Goal: Book appointment/travel/reservation

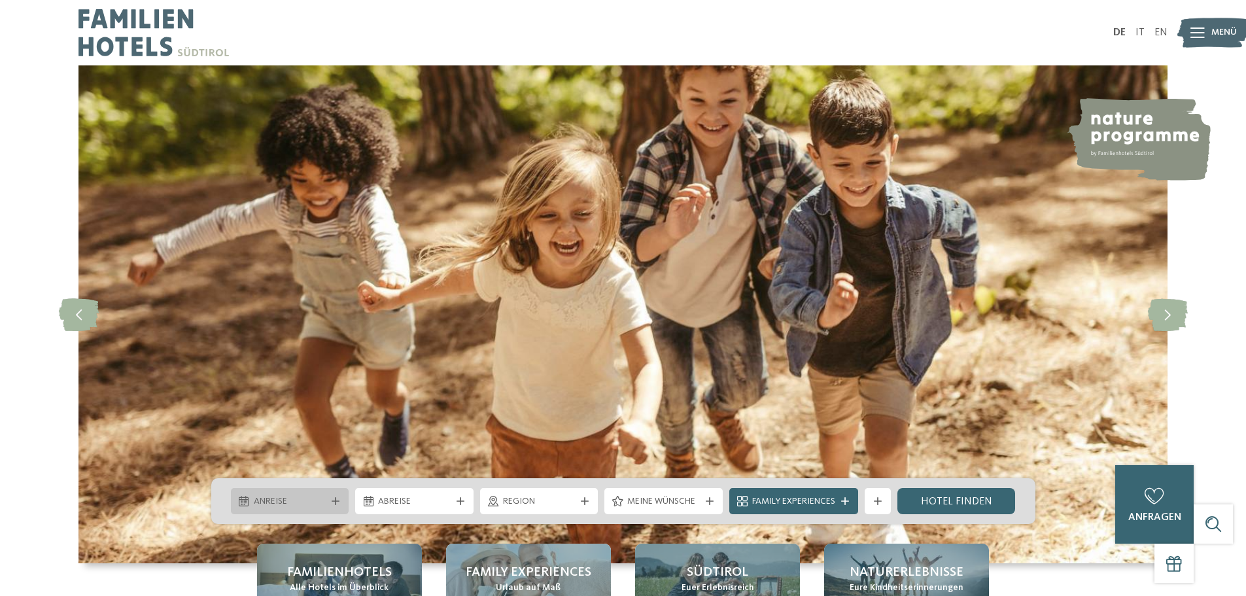
click at [285, 503] on span "Anreise" at bounding box center [290, 501] width 73 height 13
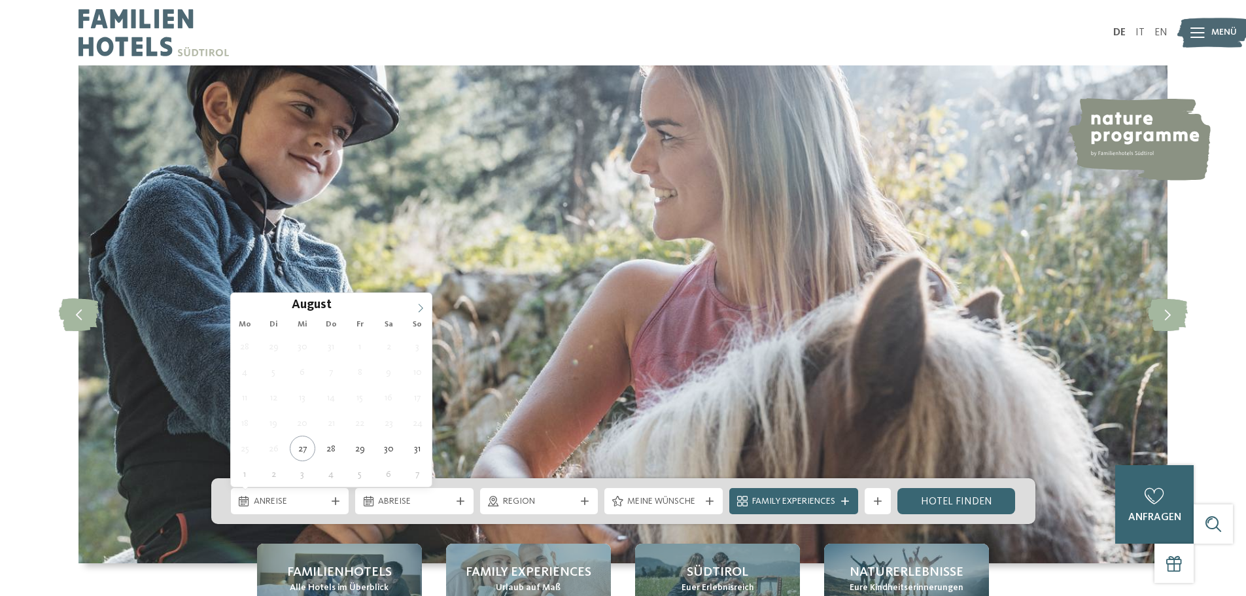
click at [424, 309] on icon at bounding box center [420, 308] width 9 height 9
type div "19.10.2025"
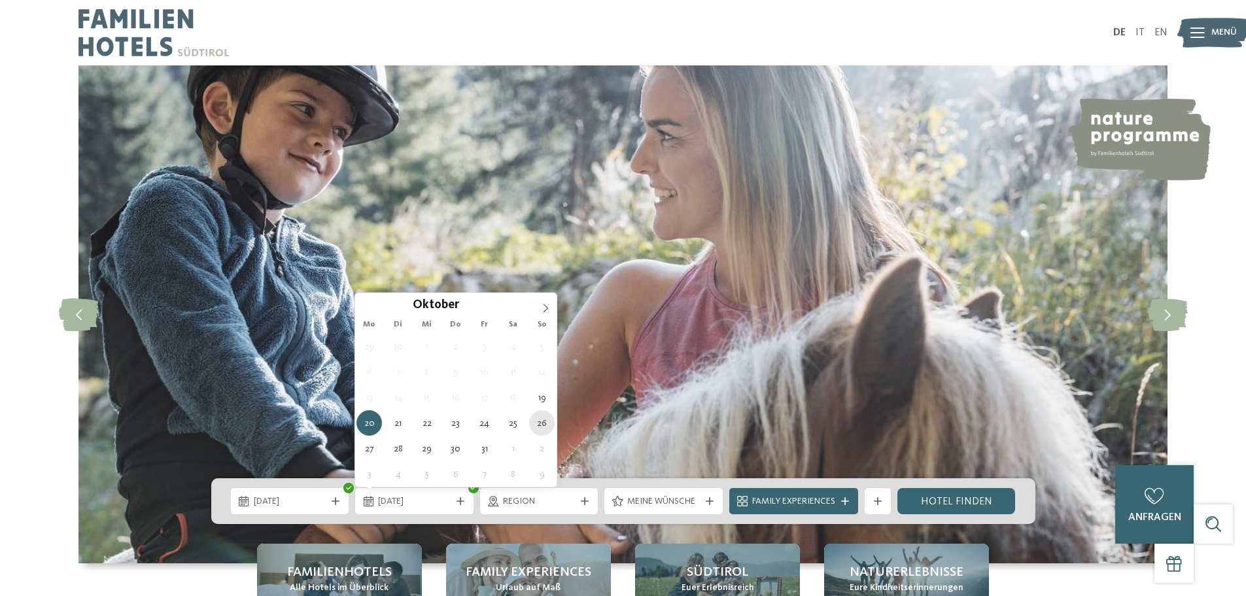
type div "26.10.2025"
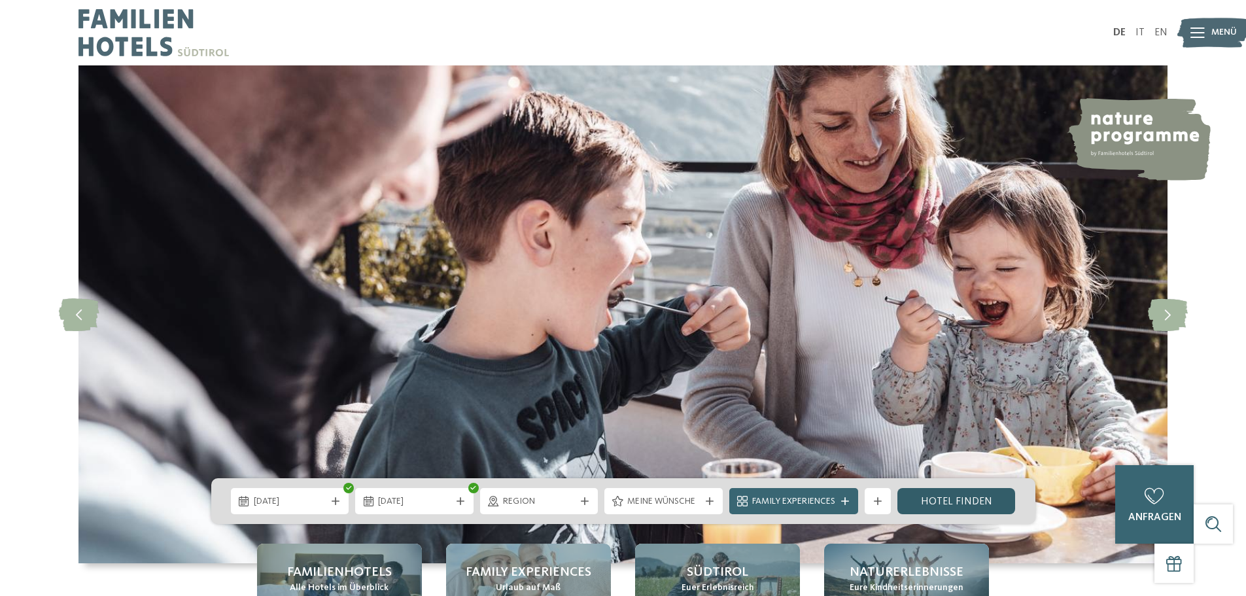
click at [956, 504] on link "Hotel finden" at bounding box center [956, 501] width 118 height 26
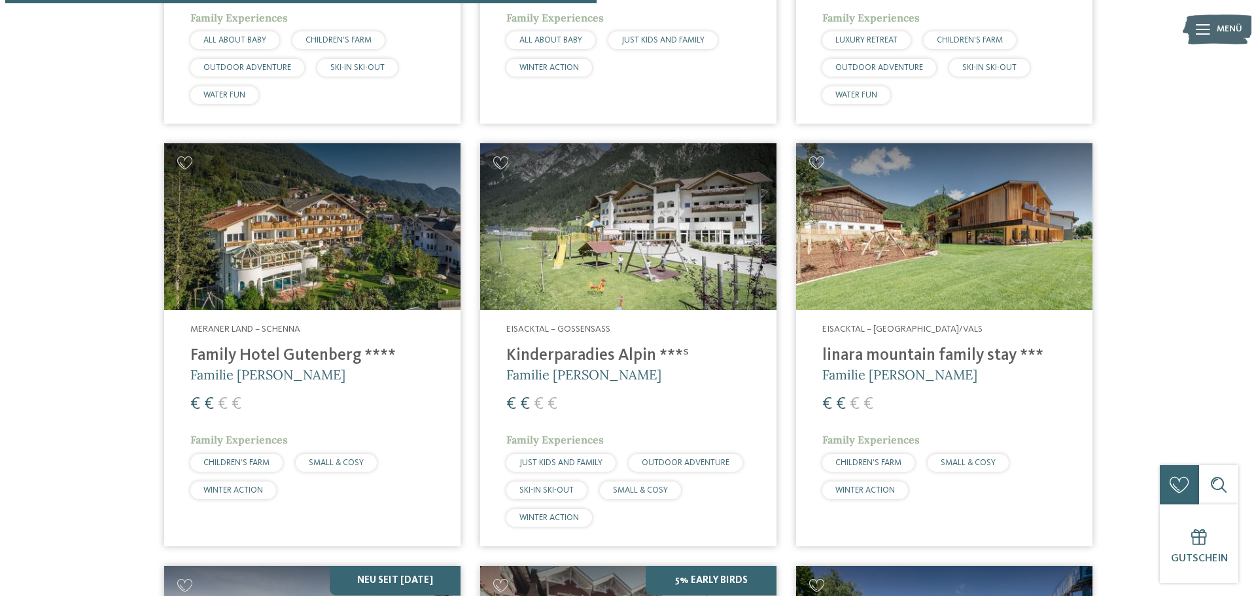
scroll to position [1803, 0]
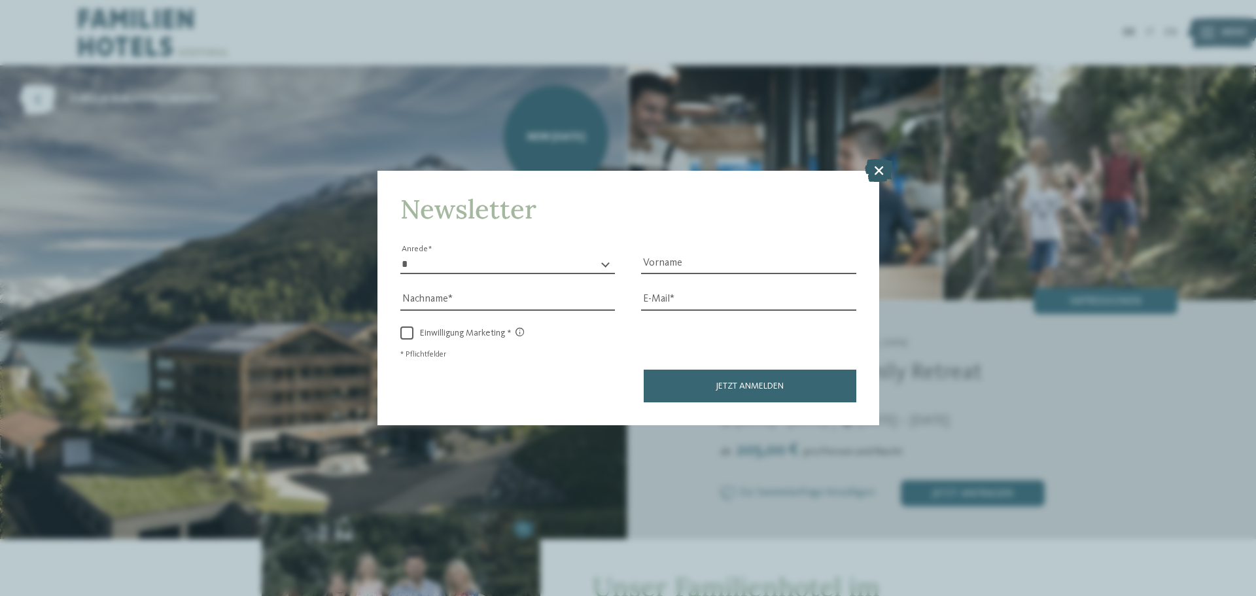
click at [878, 167] on icon at bounding box center [879, 170] width 28 height 23
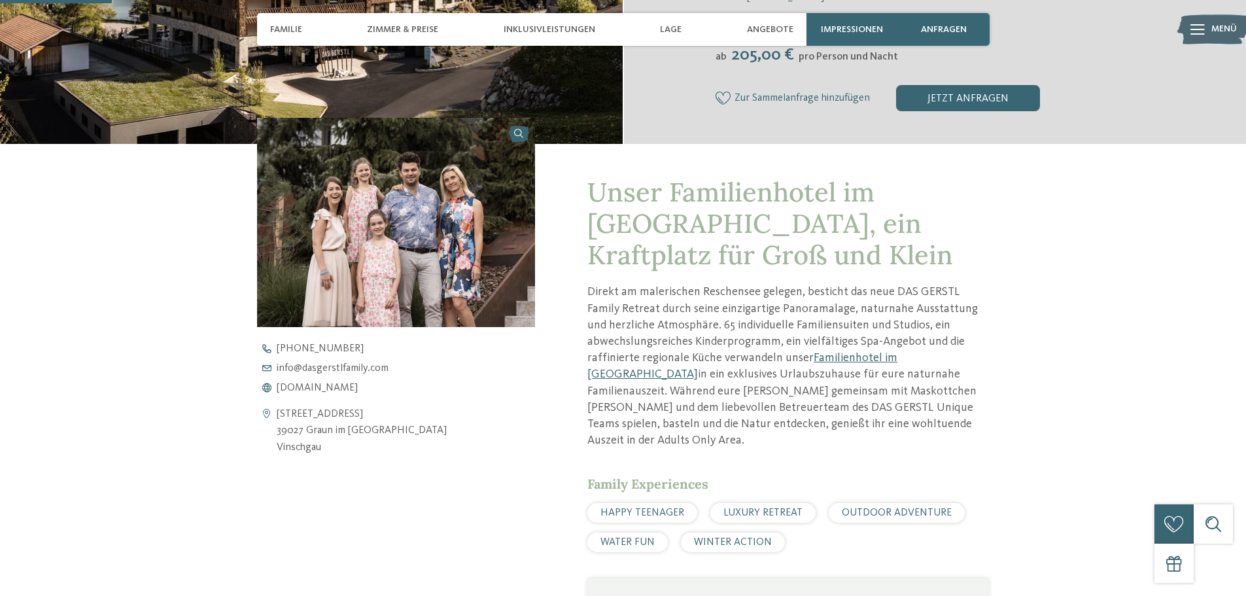
scroll to position [392, 0]
click at [317, 383] on span "[DOMAIN_NAME]" at bounding box center [317, 388] width 81 height 10
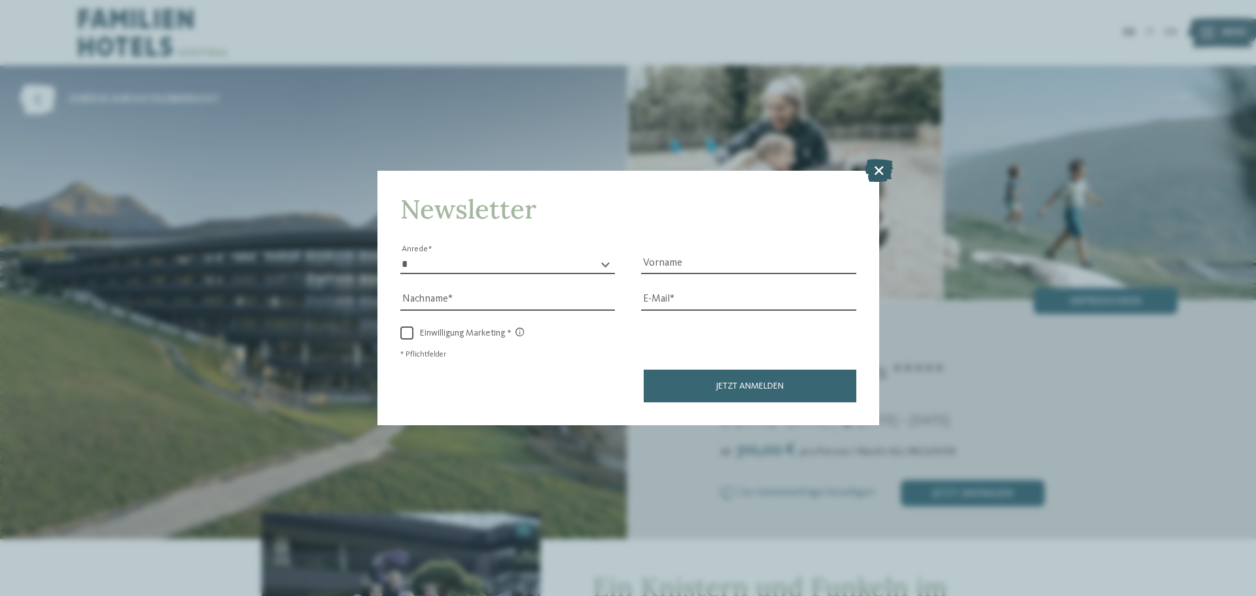
click at [886, 168] on icon at bounding box center [879, 170] width 28 height 23
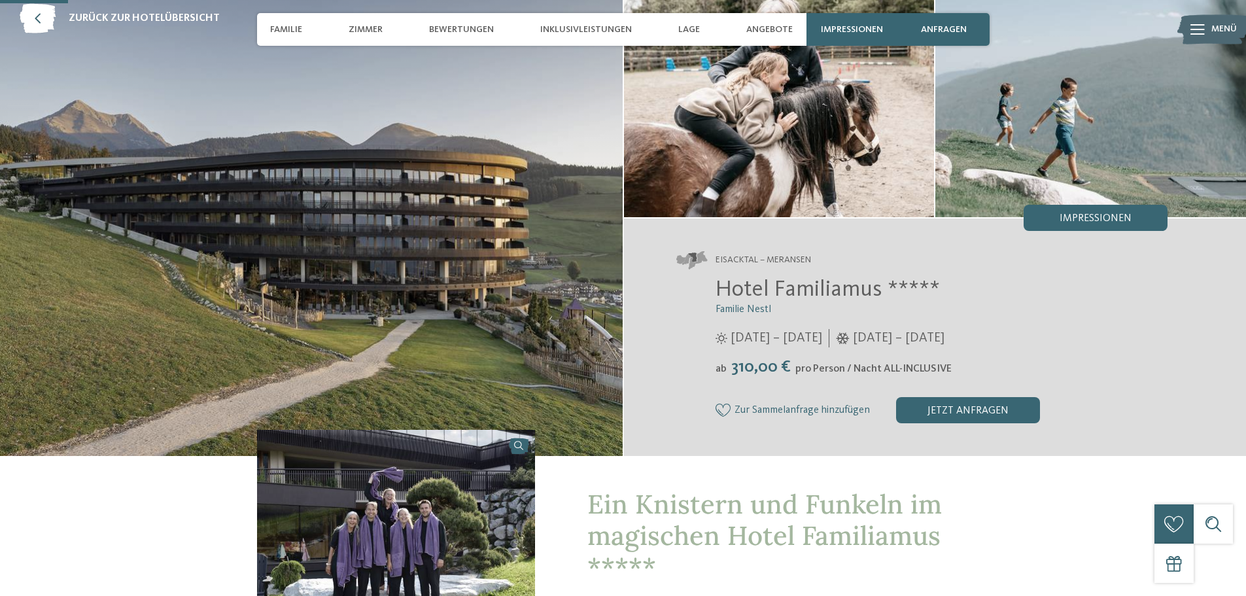
scroll to position [262, 0]
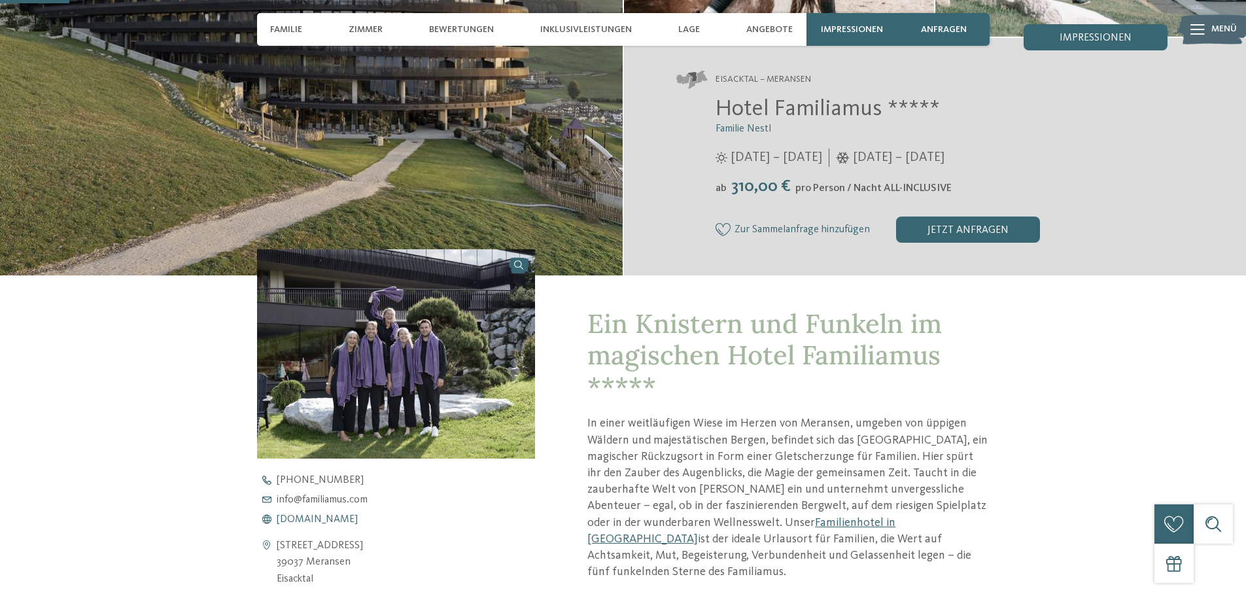
click at [324, 516] on span "www.familiamus.com" at bounding box center [317, 519] width 81 height 10
